Goal: Find specific page/section: Find specific page/section

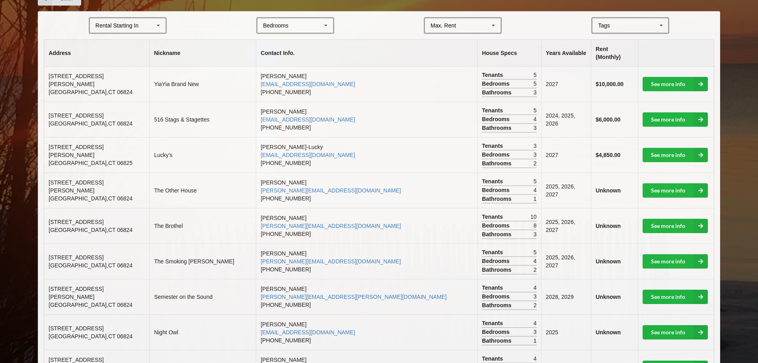
scroll to position [159, 0]
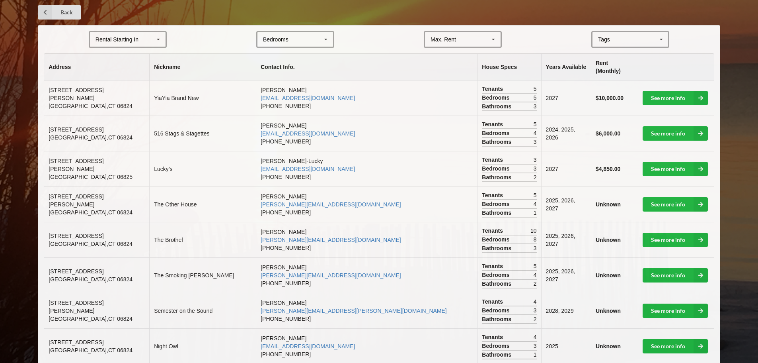
click at [328, 38] on icon at bounding box center [326, 39] width 12 height 15
click at [273, 98] on div "4" at bounding box center [296, 98] width 76 height 15
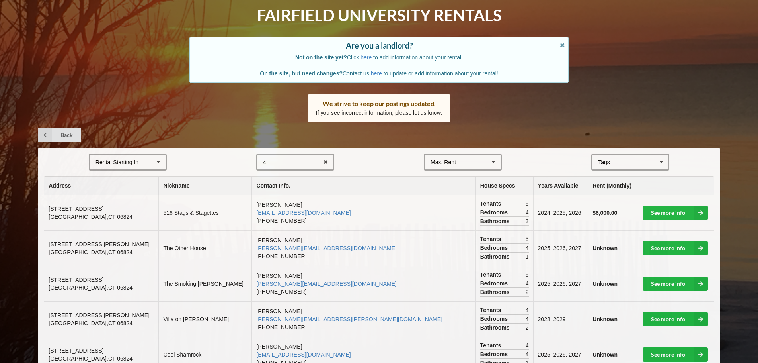
scroll to position [0, 0]
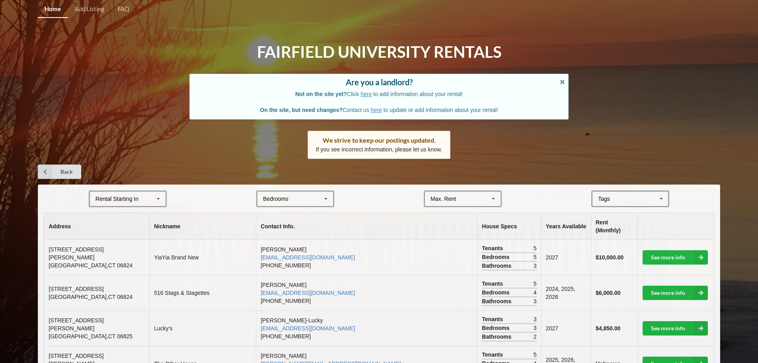
click at [618, 199] on div "Tags" at bounding box center [608, 198] width 25 height 9
click at [614, 210] on span "Beachfront" at bounding box center [612, 213] width 27 height 6
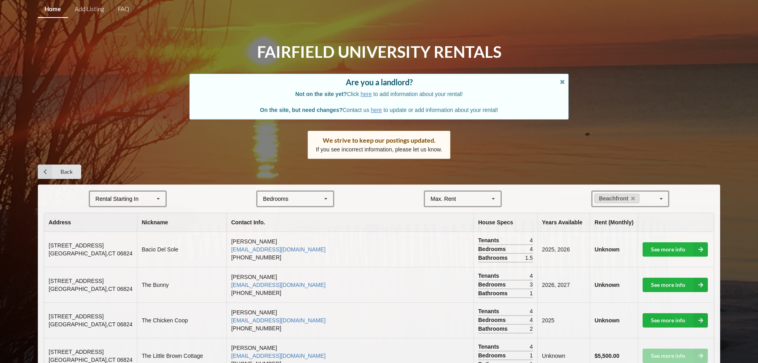
click at [207, 165] on div "Back" at bounding box center [379, 171] width 683 height 14
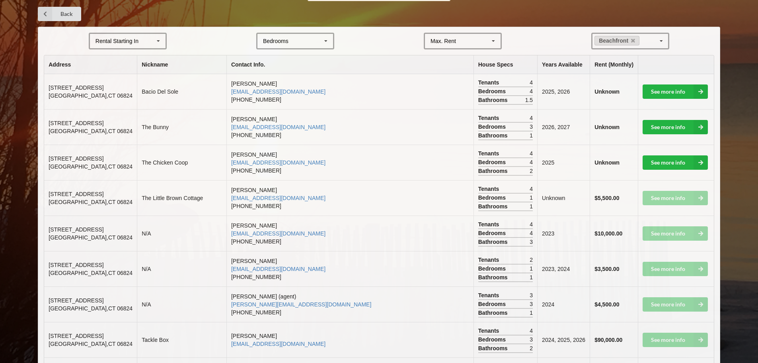
scroll to position [159, 0]
